Goal: Use online tool/utility: Utilize a website feature to perform a specific function

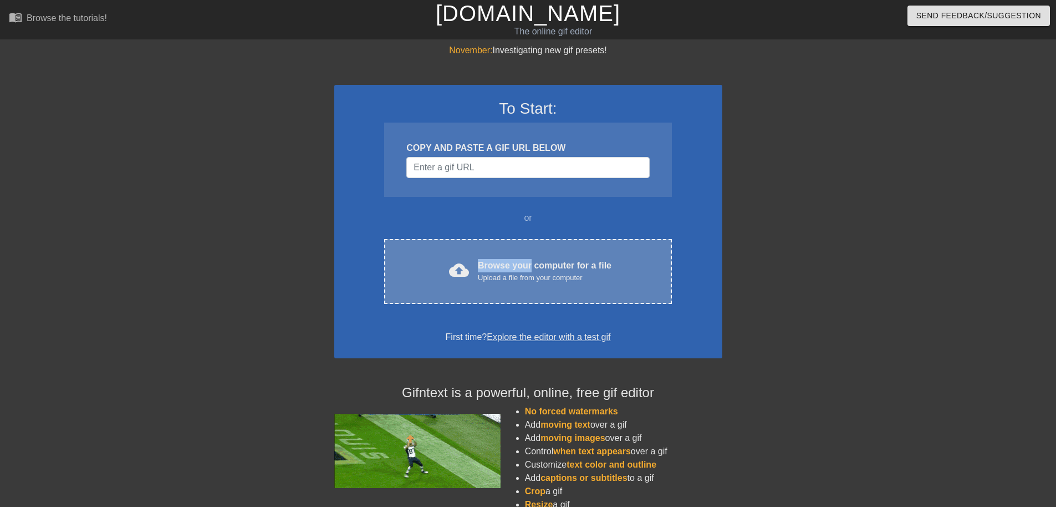
click at [530, 260] on div "Browse your computer for a file Upload a file from your computer" at bounding box center [545, 271] width 134 height 24
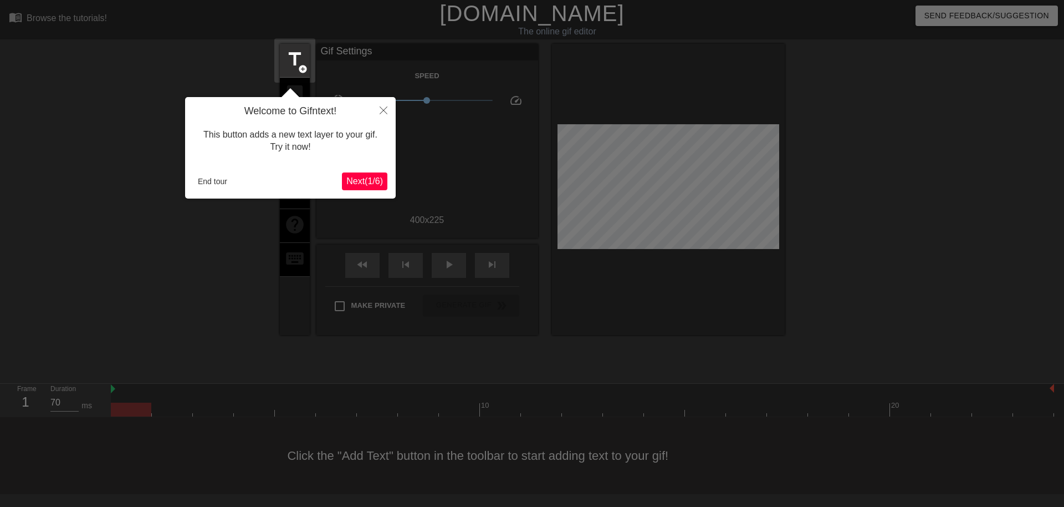
click at [360, 183] on span "Next ( 1 / 6 )" at bounding box center [364, 180] width 37 height 9
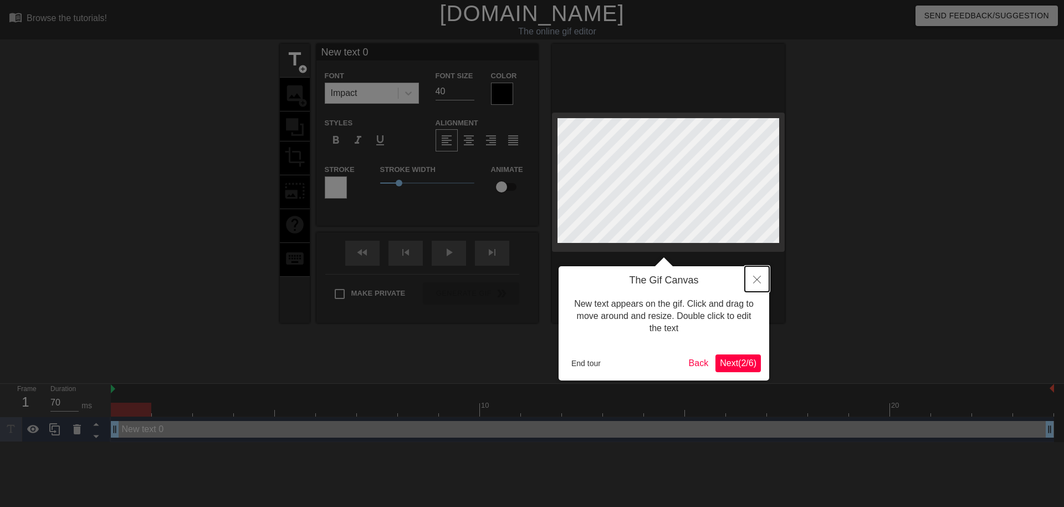
click at [762, 282] on button "Close" at bounding box center [757, 278] width 24 height 25
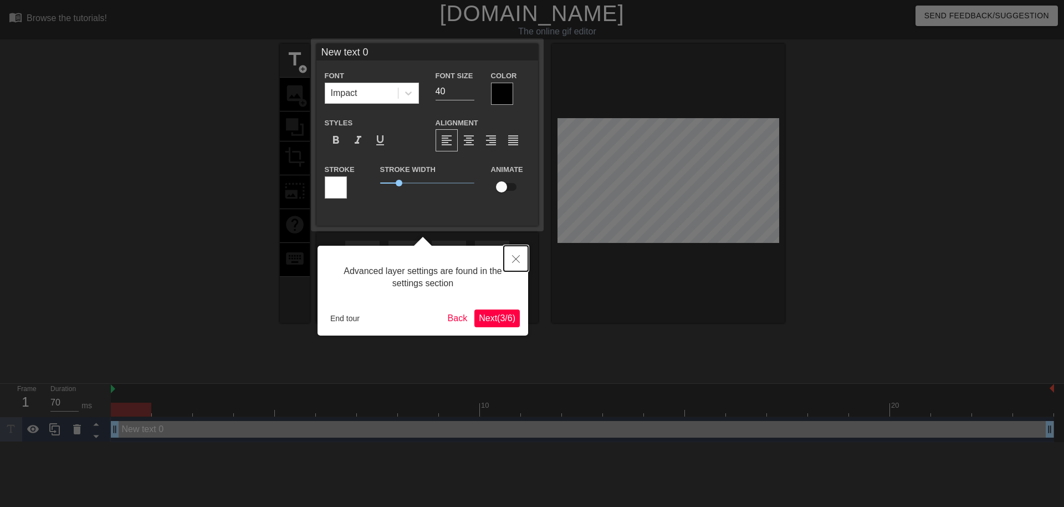
click at [514, 260] on icon "Close" at bounding box center [516, 259] width 8 height 8
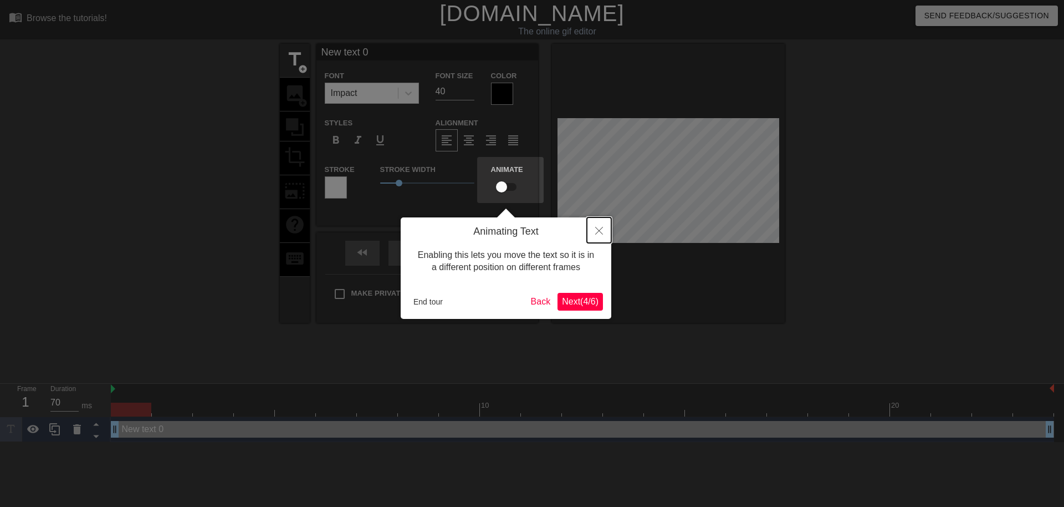
click at [594, 226] on button "Close" at bounding box center [599, 229] width 24 height 25
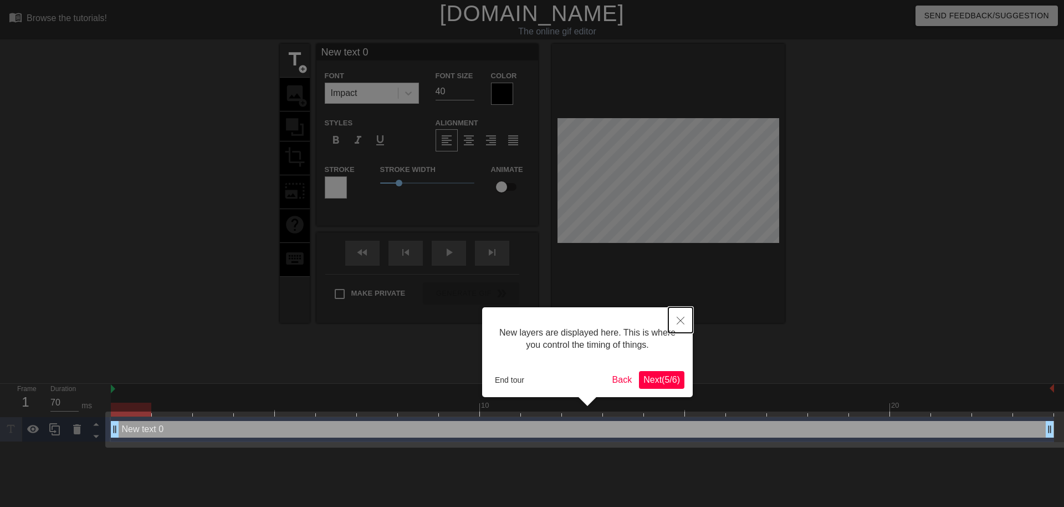
click at [681, 328] on button "Close" at bounding box center [680, 319] width 24 height 25
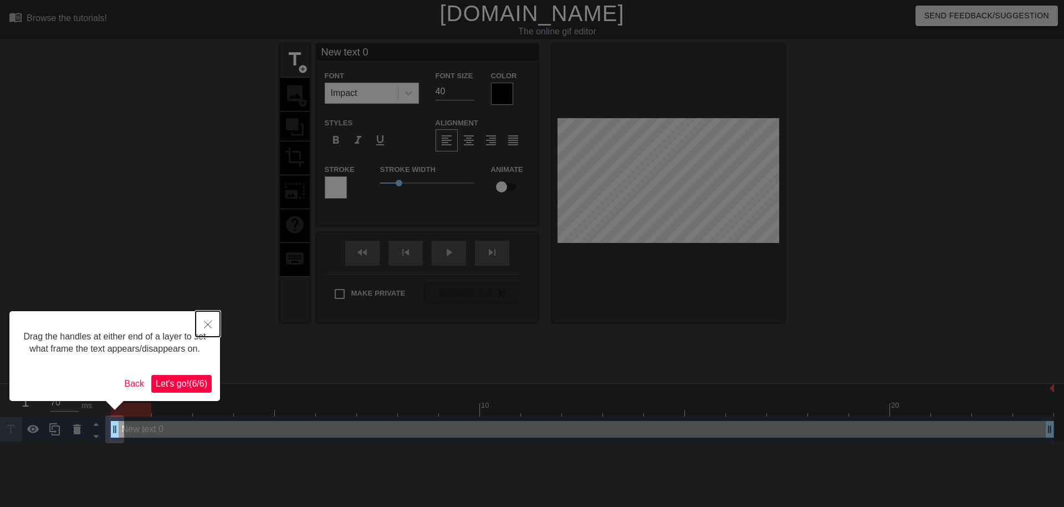
click at [212, 323] on button "Close" at bounding box center [208, 323] width 24 height 25
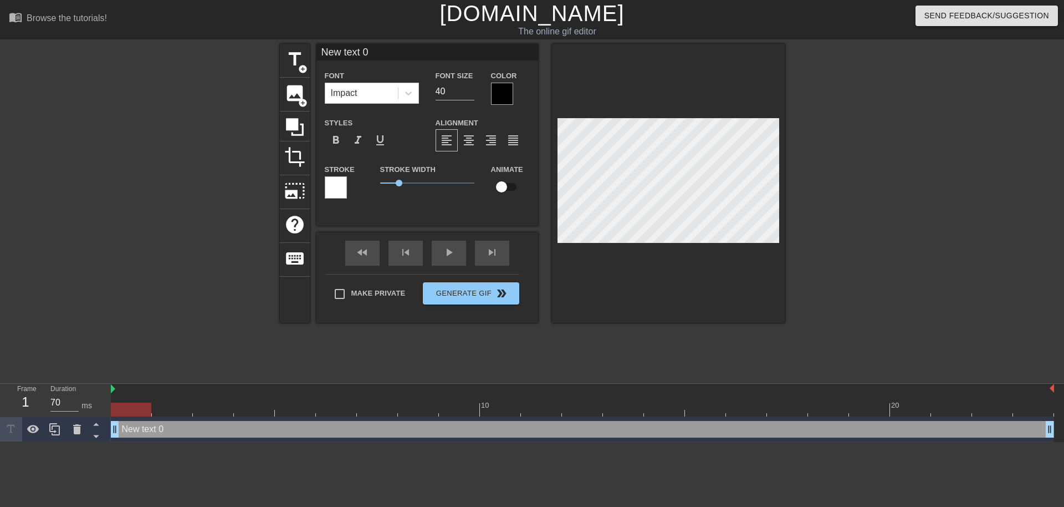
click at [185, 431] on div "New text 0 drag_handle drag_handle" at bounding box center [582, 429] width 943 height 17
type input "K"
type textarea "K"
type input "Ki"
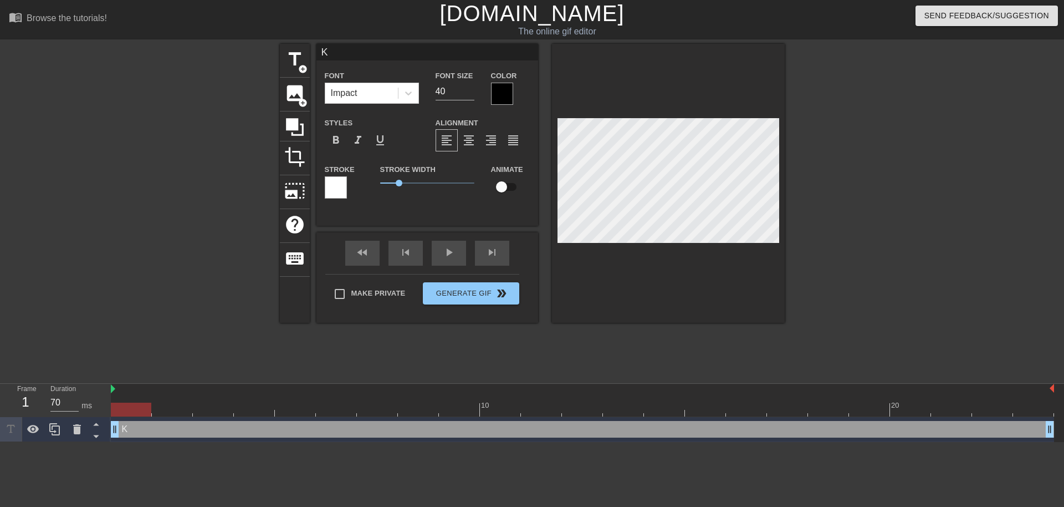
type textarea "Ki"
type input "Kil"
type textarea "Kil"
type input "Kill"
type textarea "Kill"
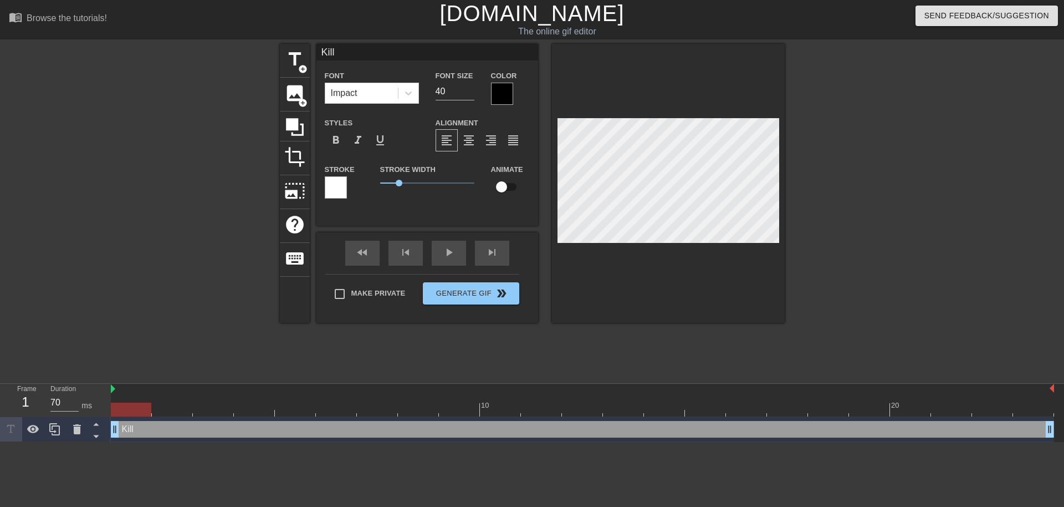
type input "Kill"
type textarea "Kill"
type input "Kill y"
type textarea "Kill y"
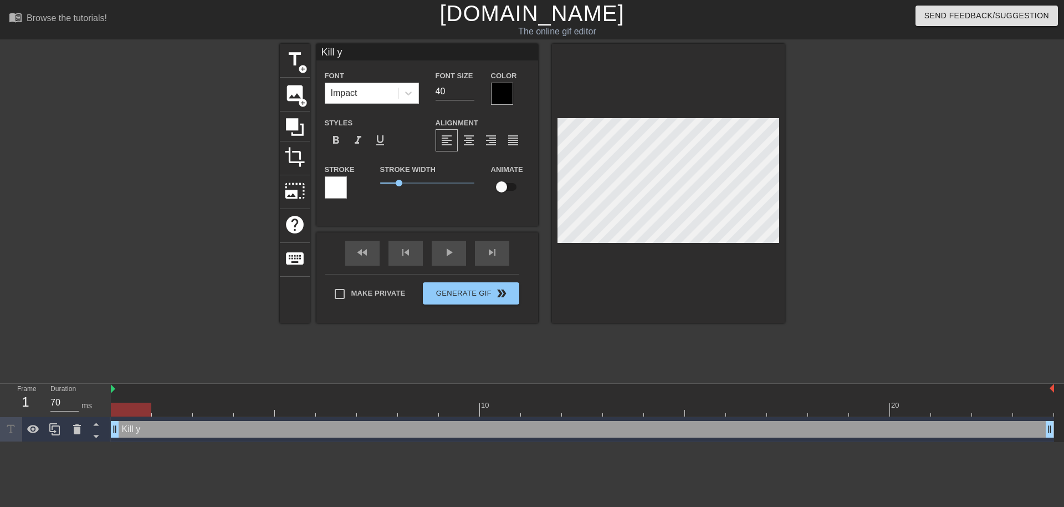
type input "Kill yo"
type textarea "Kill yo"
type input "Kill you"
type textarea "Kill you"
type input "Kill your"
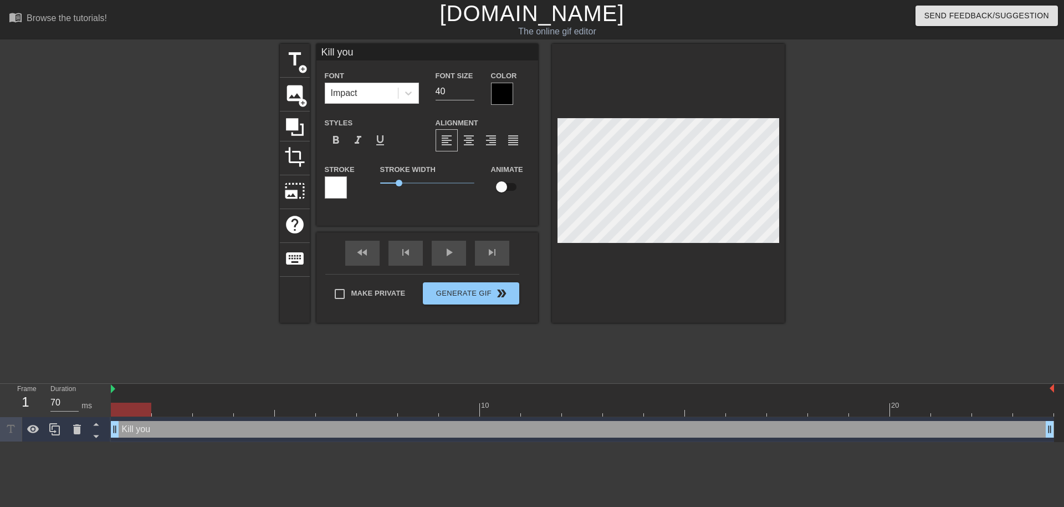
type textarea "Kill your"
type input "Kill yours"
type textarea "Kill yours"
type input "Kill yourse"
type textarea "Kill yourse"
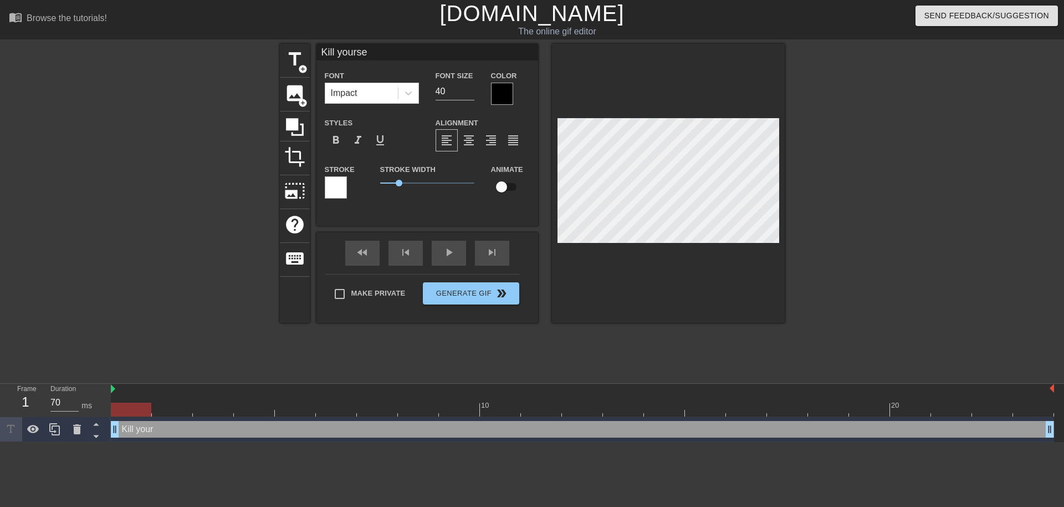
scroll to position [1, 3]
type input "Kill yoursel"
type textarea "Kill yoursel"
type input "Kill yourself"
type textarea "Kill yourself"
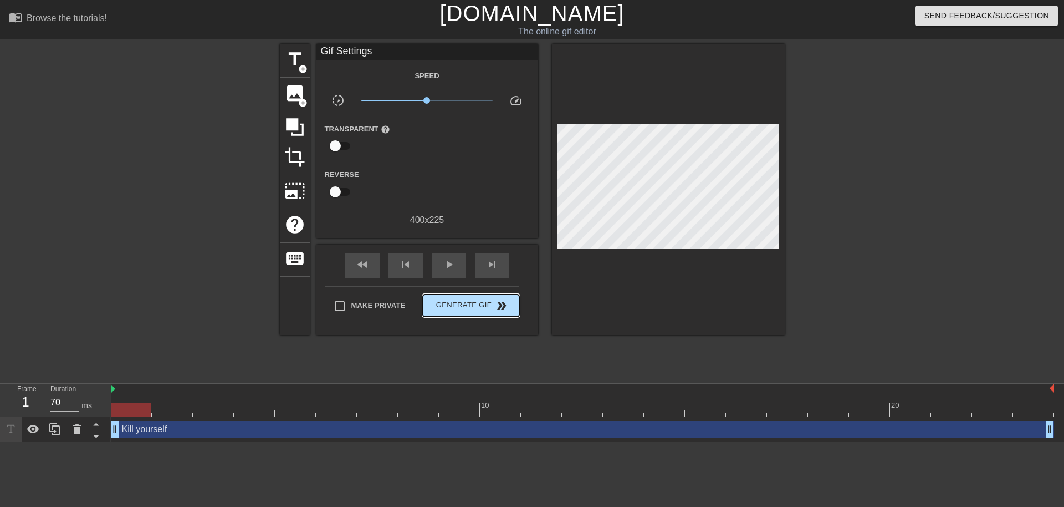
click at [477, 291] on div "Make Private Generate Gif double_arrow" at bounding box center [422, 308] width 194 height 44
click at [479, 306] on span "Generate Gif double_arrow" at bounding box center [470, 305] width 87 height 13
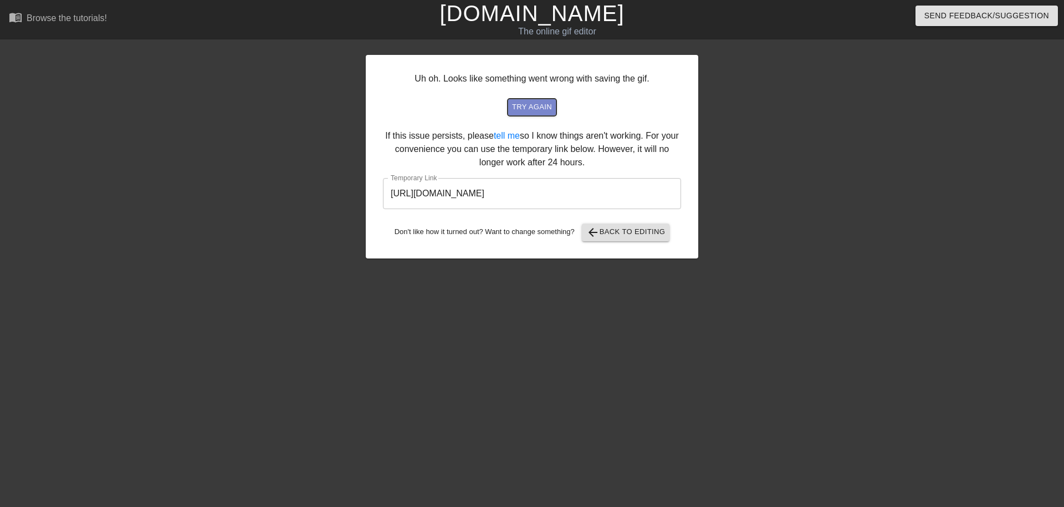
click at [551, 111] on span "try again" at bounding box center [532, 107] width 40 height 13
click at [568, 191] on input "[URL][DOMAIN_NAME]" at bounding box center [532, 193] width 298 height 31
